Goal: Communication & Community: Answer question/provide support

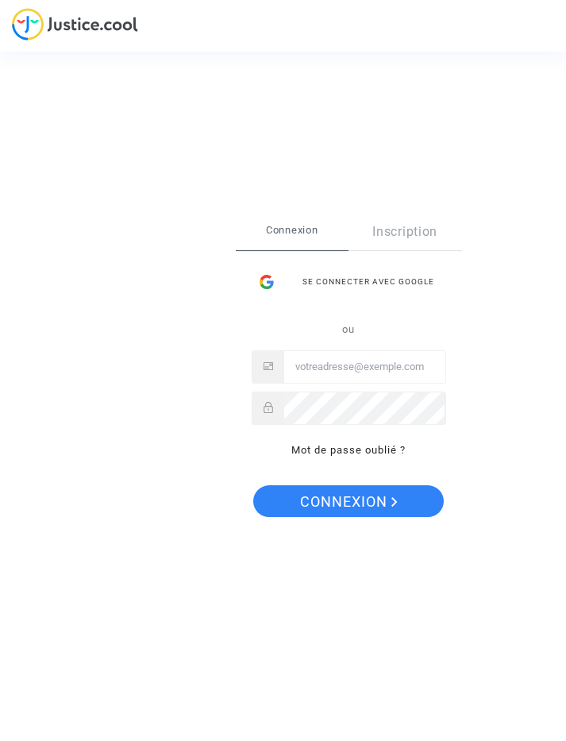
click at [316, 369] on input "Email" at bounding box center [364, 367] width 161 height 32
type input "[EMAIL_ADDRESS][DOMAIN_NAME]"
click at [348, 501] on button "Connexion" at bounding box center [348, 501] width 191 height 32
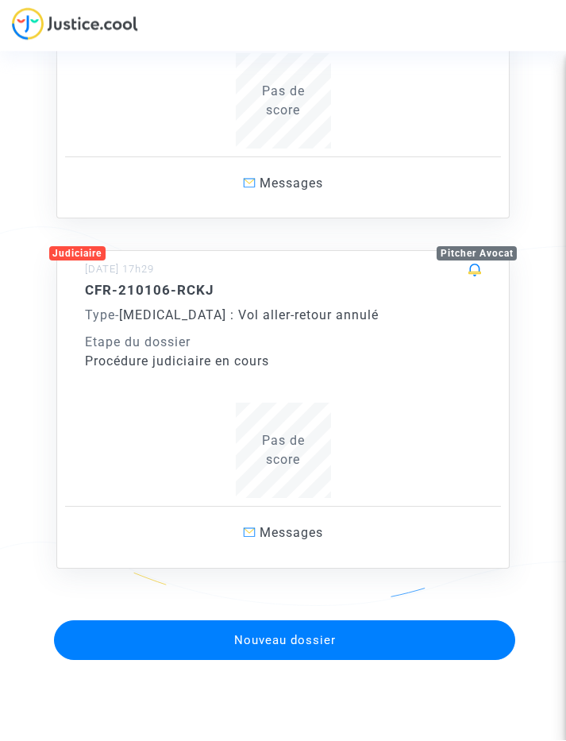
scroll to position [304, 0]
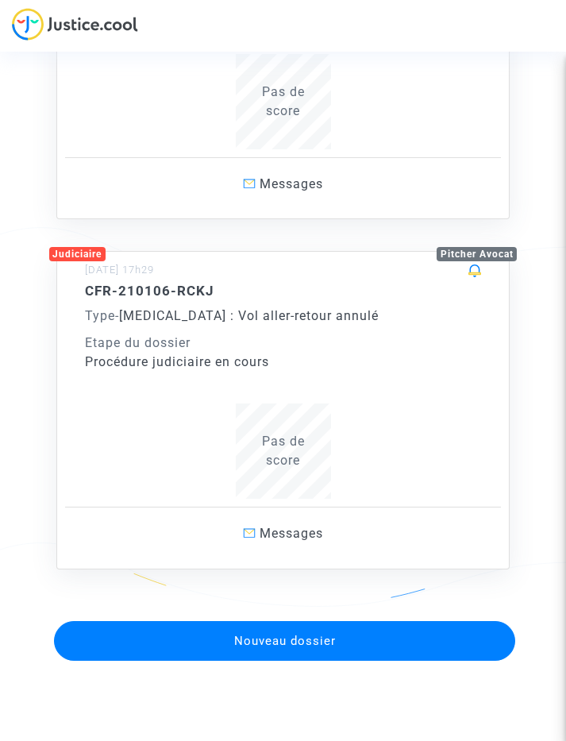
click at [280, 543] on link "Messages" at bounding box center [283, 533] width 437 height 53
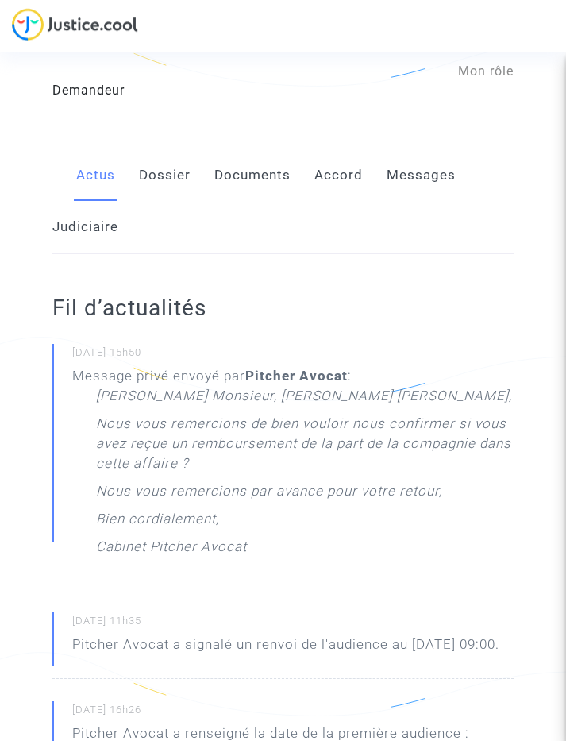
scroll to position [200, 0]
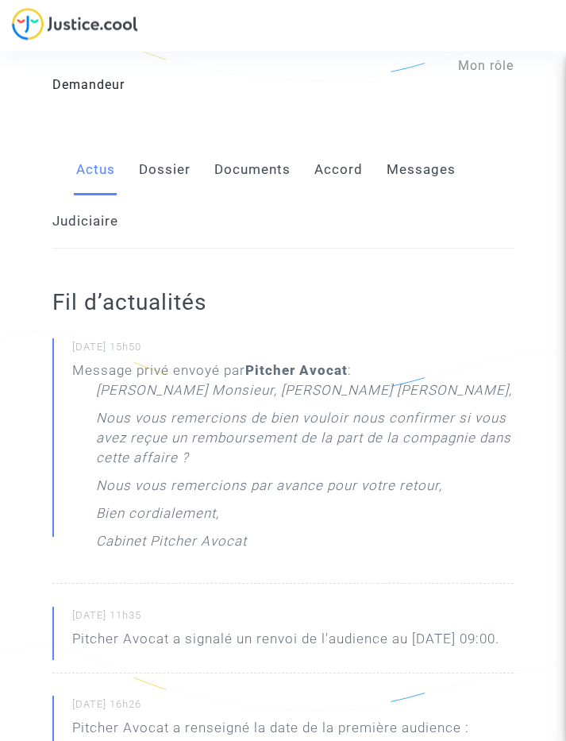
click at [137, 409] on p "Nous vous remercions de bien vouloir nous confirmer si vous avez reçue un rembo…" at bounding box center [305, 442] width 419 height 68
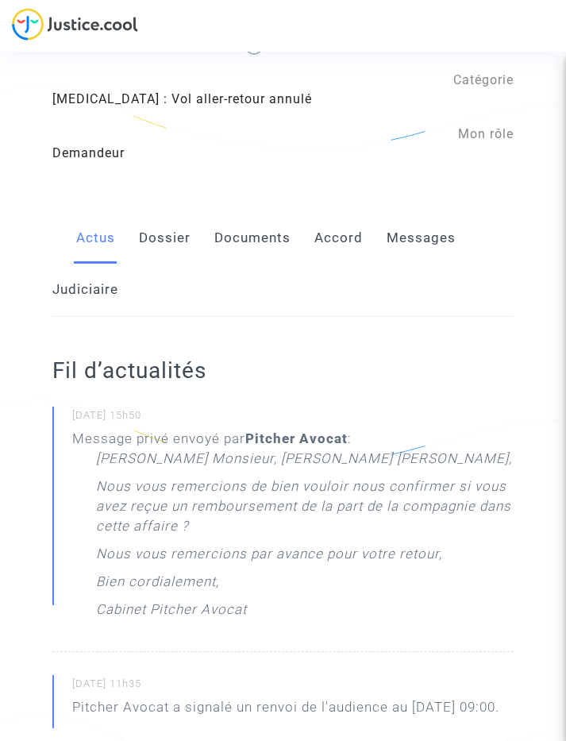
scroll to position [0, 0]
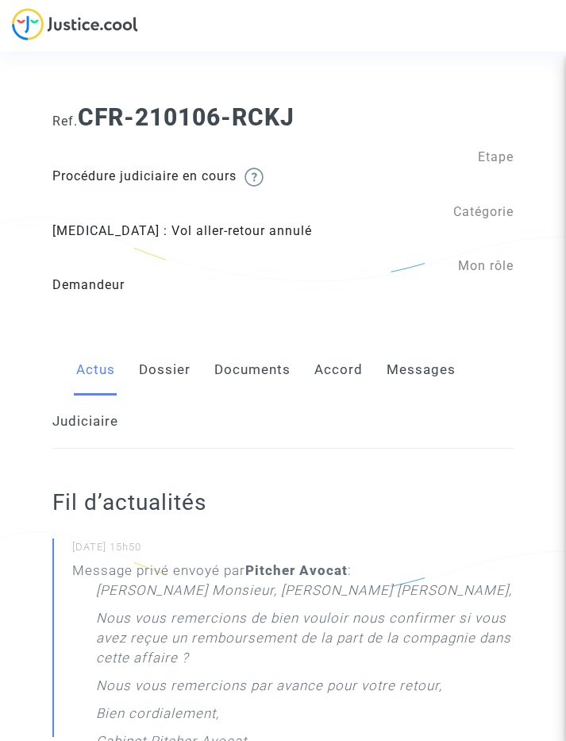
click at [437, 371] on link "Messages" at bounding box center [421, 370] width 69 height 52
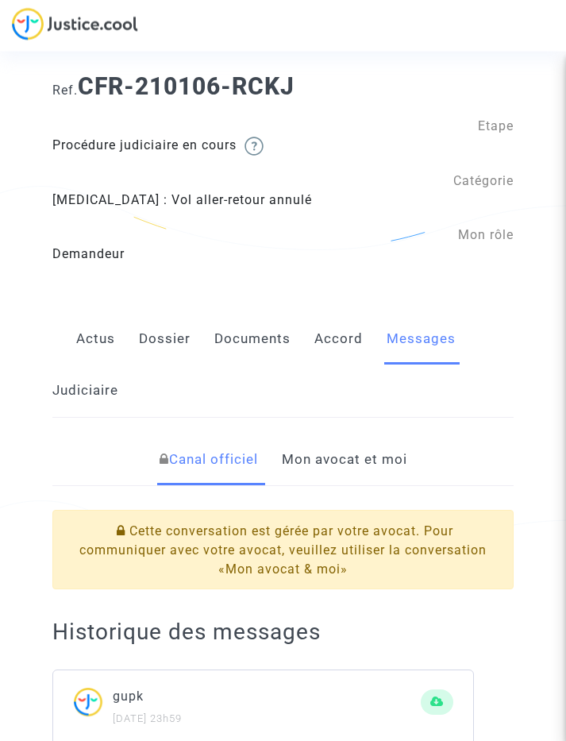
scroll to position [32, 0]
click at [373, 465] on link "Mon avocat et moi" at bounding box center [344, 459] width 125 height 52
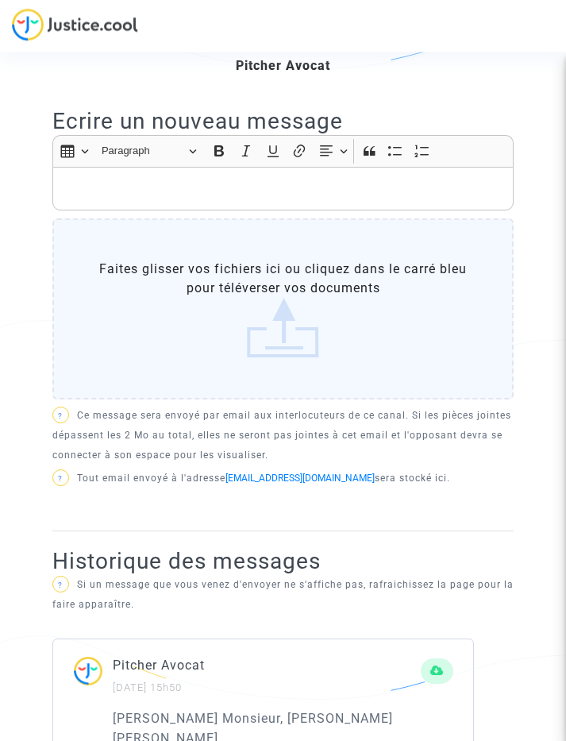
scroll to position [526, 0]
click at [91, 172] on div "Rich Text Editor, main" at bounding box center [283, 190] width 462 height 44
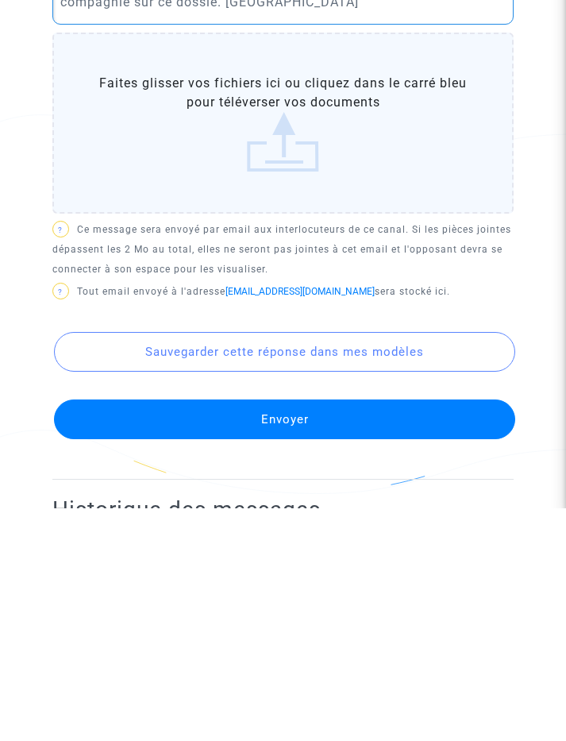
scroll to position [562, 0]
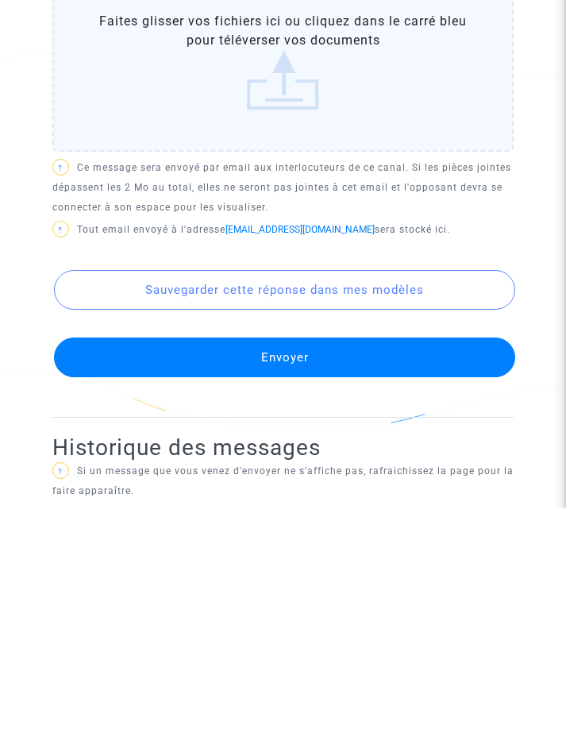
click at [435, 570] on button "Envoyer" at bounding box center [285, 590] width 462 height 40
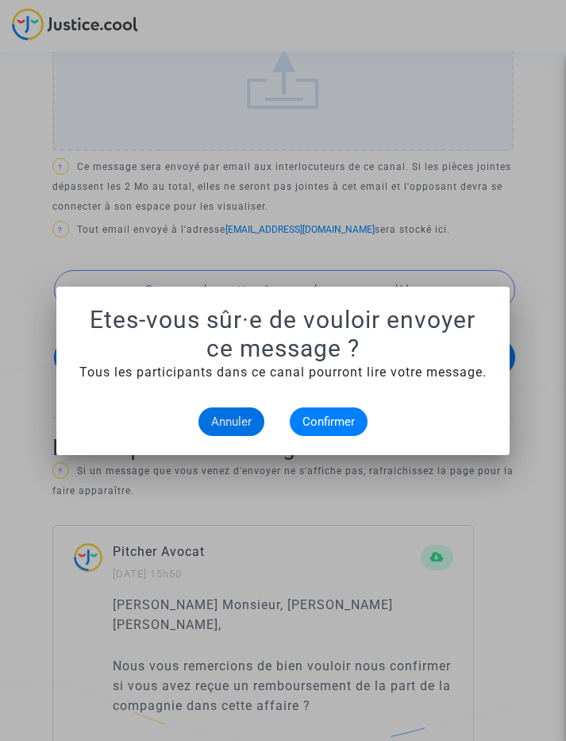
click at [345, 423] on span "Confirmer" at bounding box center [329, 422] width 52 height 14
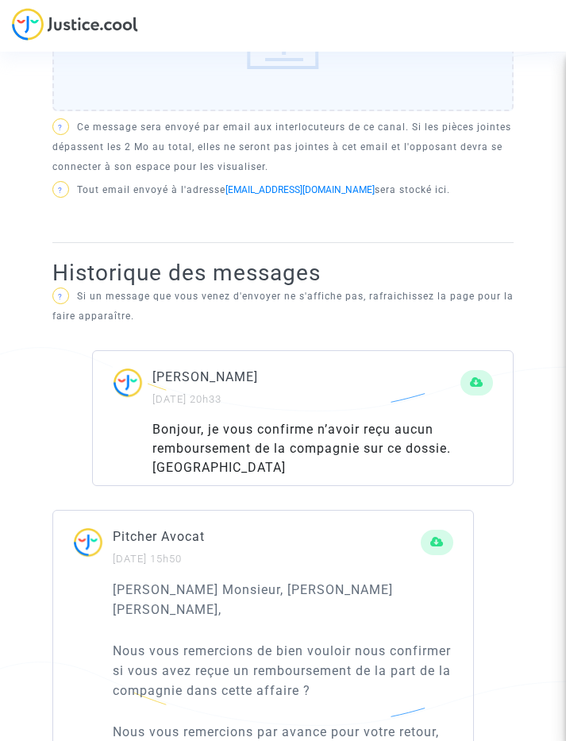
scroll to position [815, 0]
